Goal: Information Seeking & Learning: Understand process/instructions

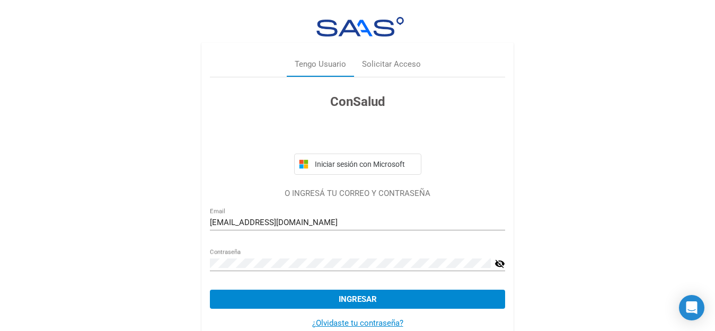
scroll to position [23, 0]
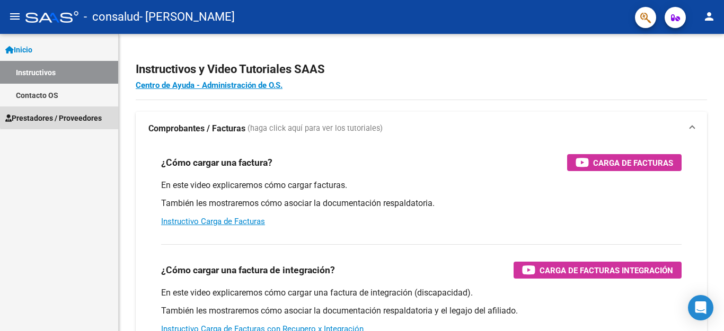
click at [83, 115] on span "Prestadores / Proveedores" at bounding box center [53, 118] width 96 height 12
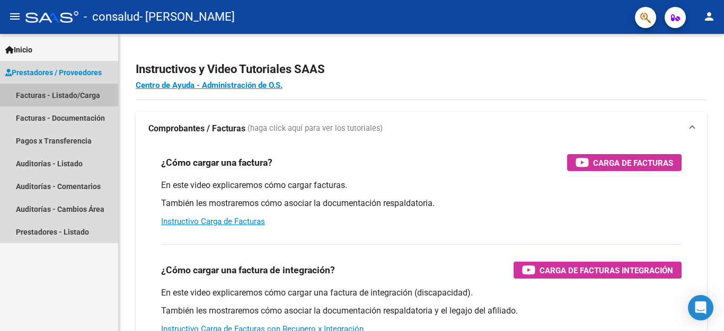
click at [80, 94] on link "Facturas - Listado/Carga" at bounding box center [59, 95] width 118 height 23
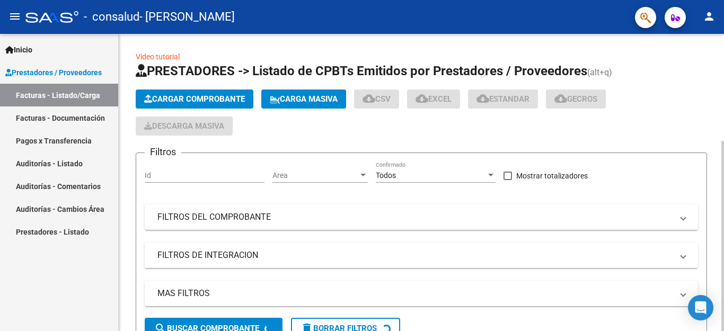
click at [715, 251] on div at bounding box center [723, 182] width 3 height 297
click at [715, 284] on div at bounding box center [723, 226] width 3 height 210
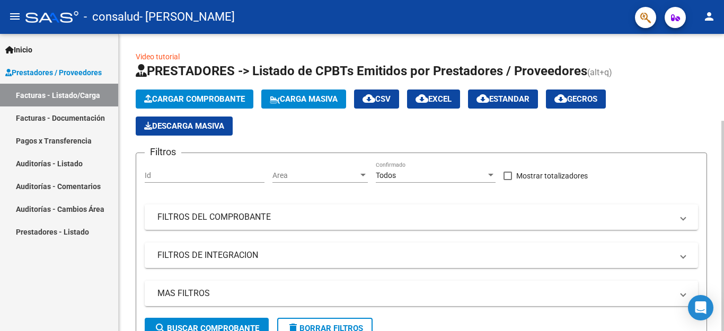
scroll to position [123, 0]
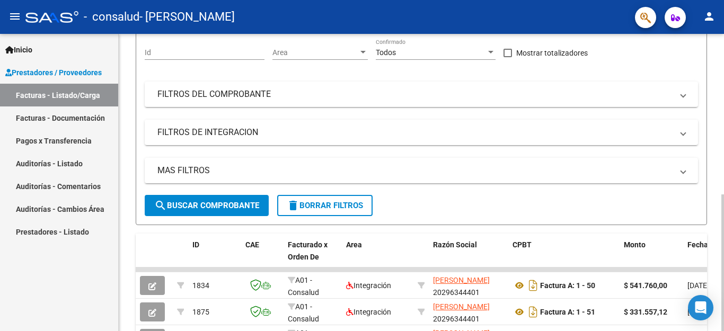
click at [715, 252] on div "Video tutorial PRESTADORES -> Listado de CPBTs Emitidos por Prestadores / Prove…" at bounding box center [422, 230] width 606 height 638
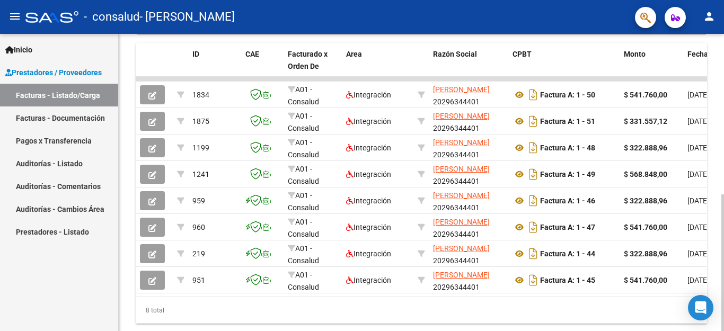
scroll to position [315, 0]
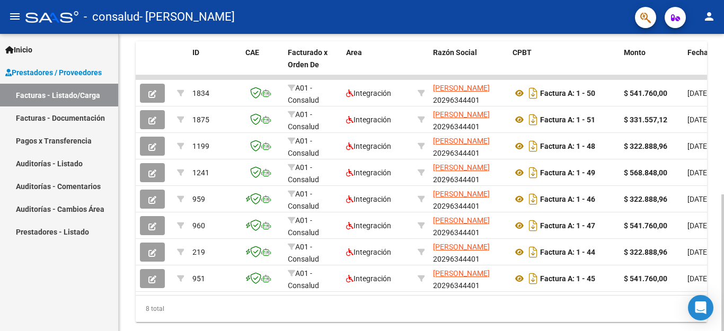
click at [715, 276] on div at bounding box center [723, 263] width 3 height 137
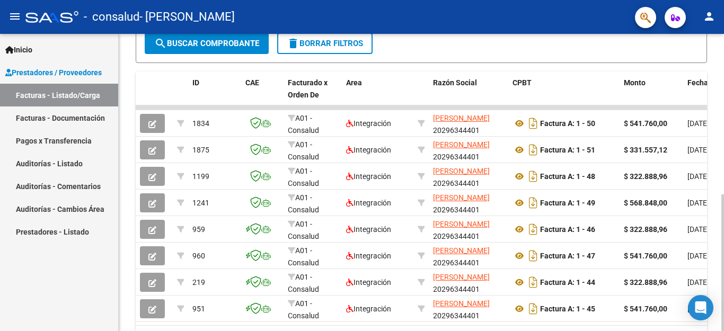
scroll to position [284, 0]
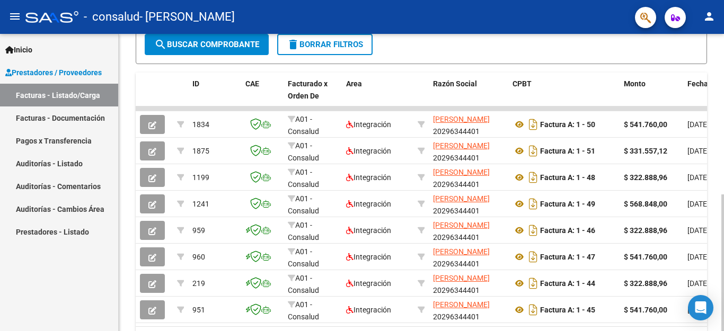
click at [715, 261] on div at bounding box center [723, 263] width 3 height 137
click at [650, 326] on datatable-body "1834 A01 - Consalud Integración [PERSON_NAME] 20296344401 Factura A: 1 - 50 $ 5…" at bounding box center [422, 217] width 572 height 220
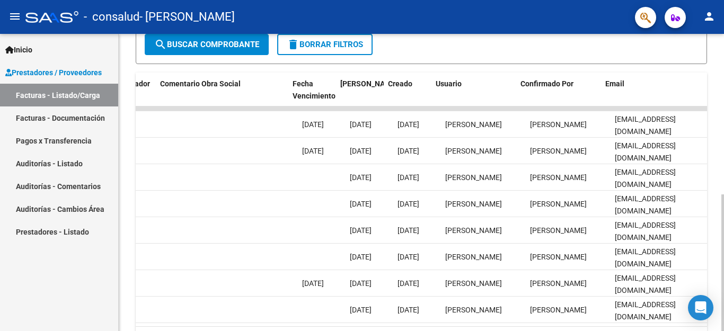
scroll to position [0, 1664]
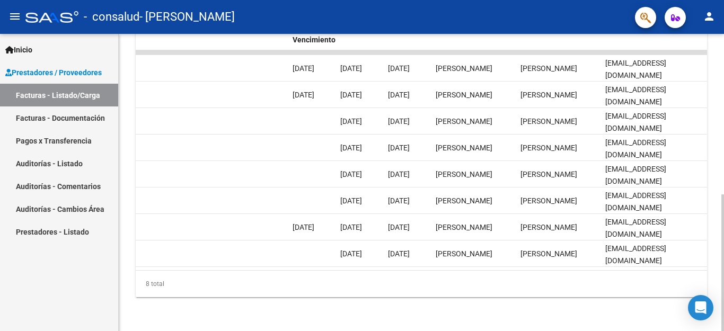
click at [715, 286] on div at bounding box center [723, 263] width 3 height 137
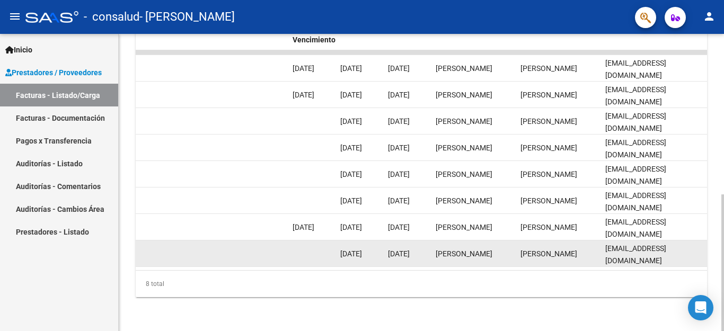
scroll to position [344, 0]
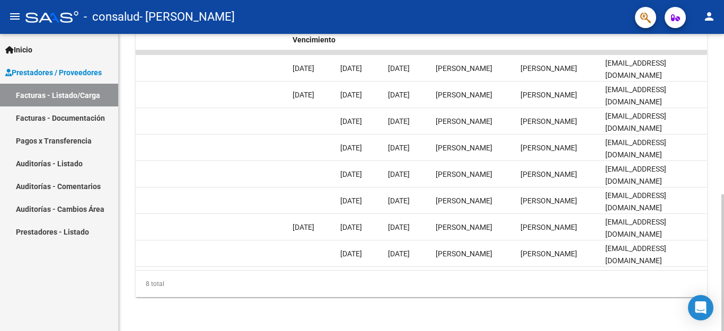
click at [715, 274] on div at bounding box center [723, 263] width 3 height 137
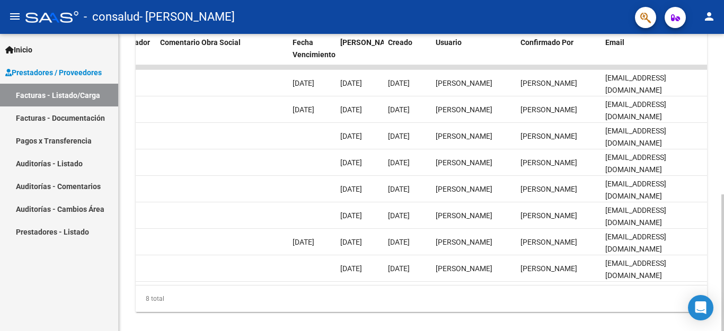
scroll to position [323, 0]
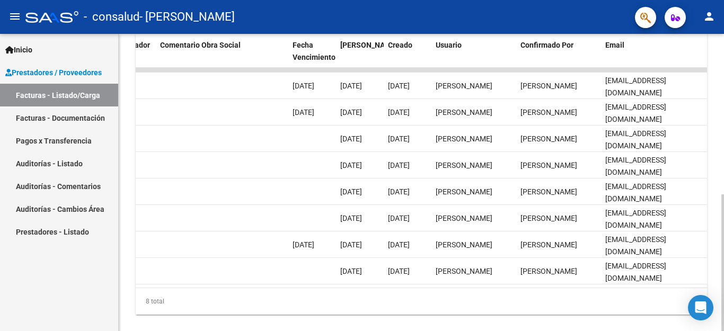
click at [715, 256] on div at bounding box center [723, 263] width 3 height 137
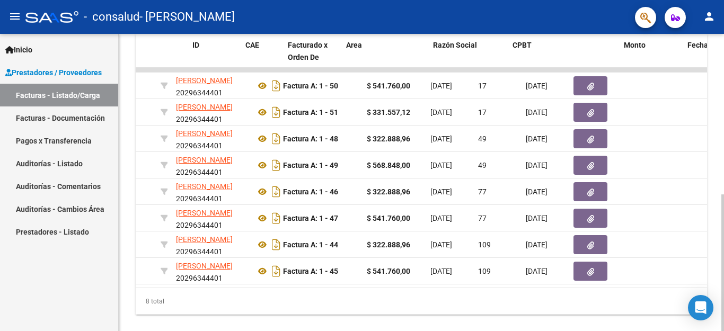
scroll to position [0, 0]
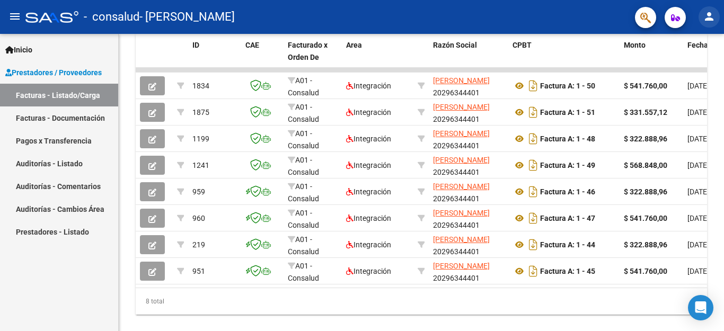
click at [709, 22] on mat-icon "person" at bounding box center [709, 16] width 13 height 13
click at [688, 68] on button "exit_to_app Salir" at bounding box center [687, 69] width 65 height 25
